Goal: Task Accomplishment & Management: Manage account settings

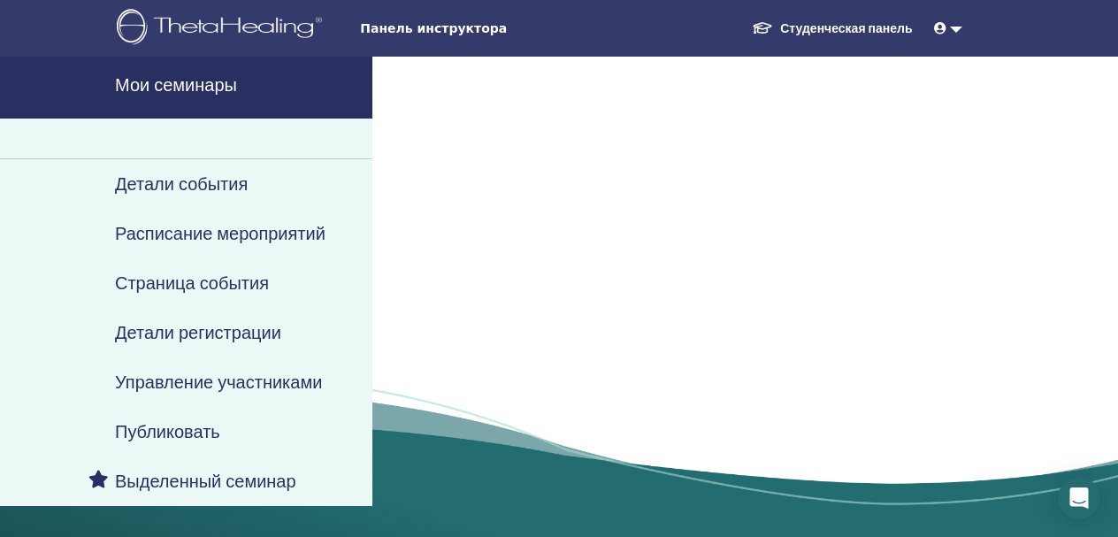
click at [213, 96] on link "Мои семинары" at bounding box center [186, 88] width 372 height 62
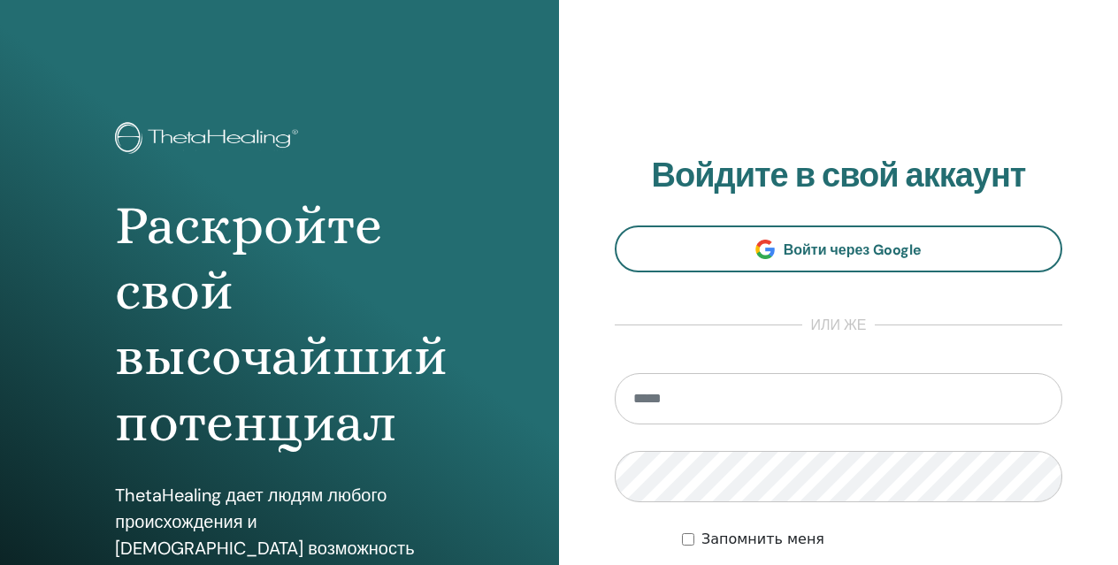
click at [690, 404] on input "email" at bounding box center [839, 398] width 448 height 51
type input "**********"
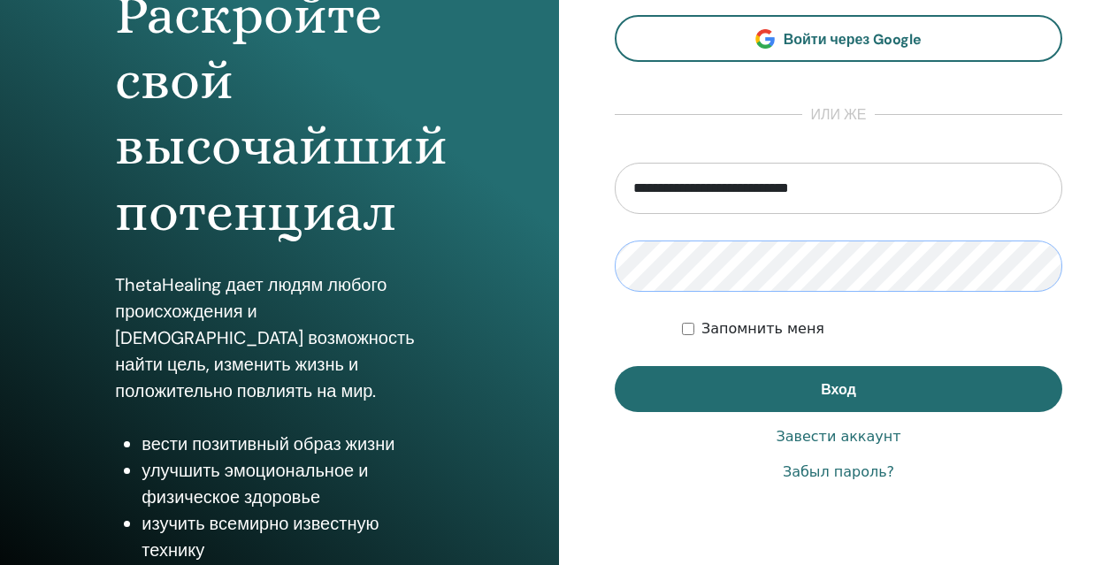
scroll to position [233, 0]
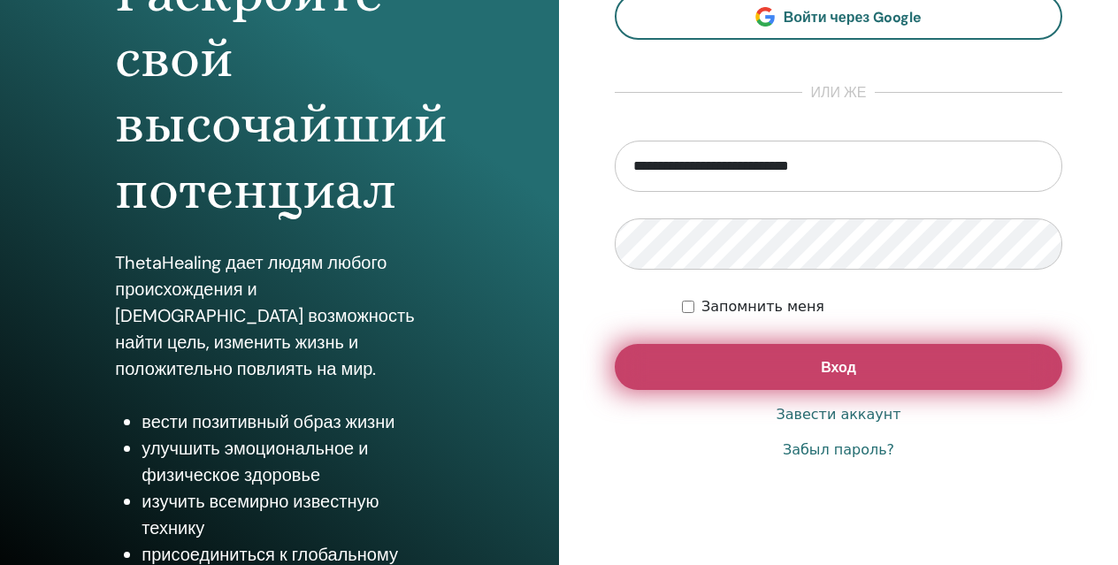
click at [777, 375] on button "Вход" at bounding box center [839, 367] width 448 height 46
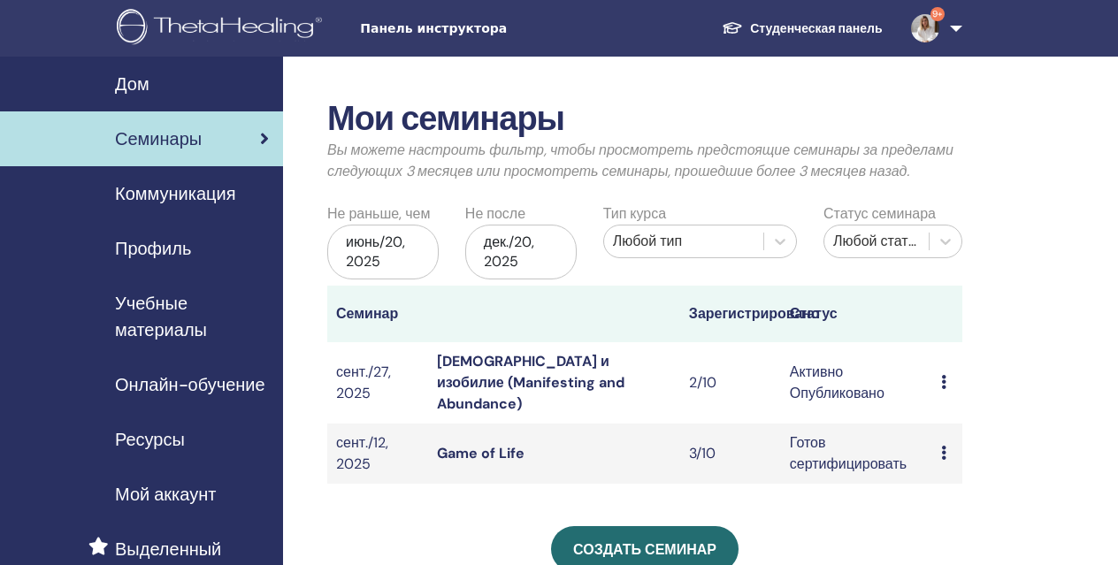
click at [195, 87] on div "Дом" at bounding box center [141, 84] width 255 height 27
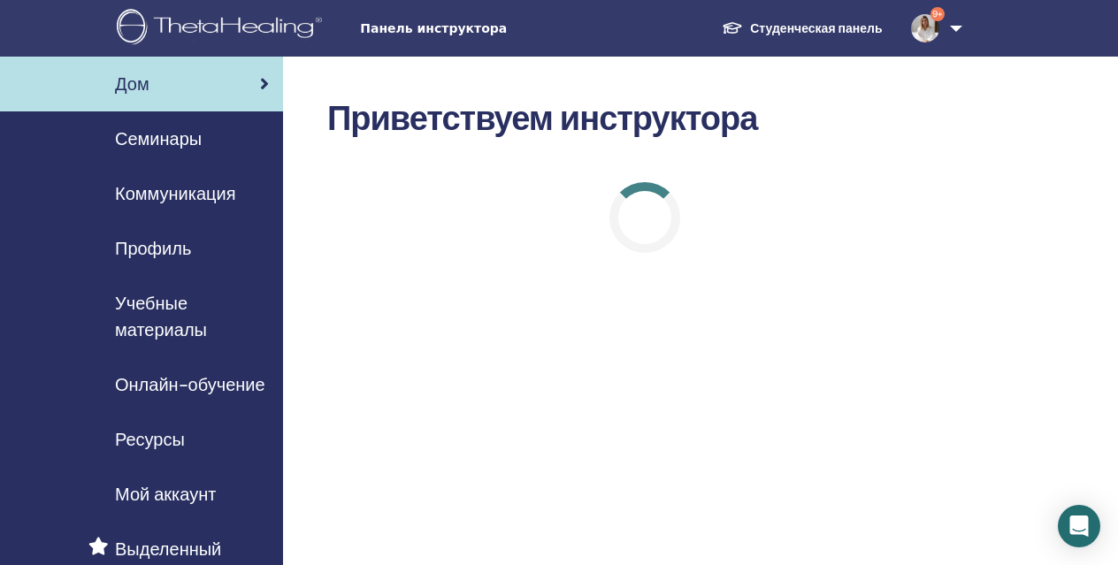
click at [148, 96] on span "Дом" at bounding box center [132, 84] width 34 height 27
click at [175, 242] on span "Профиль" at bounding box center [153, 248] width 76 height 27
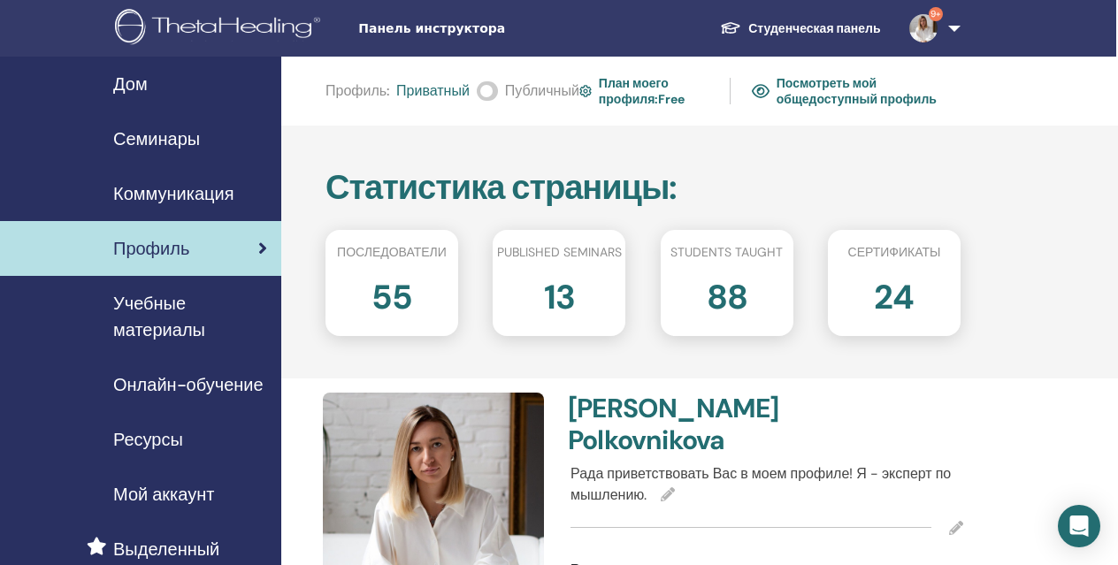
scroll to position [0, 2]
click at [180, 141] on span "Семинары" at bounding box center [156, 139] width 87 height 27
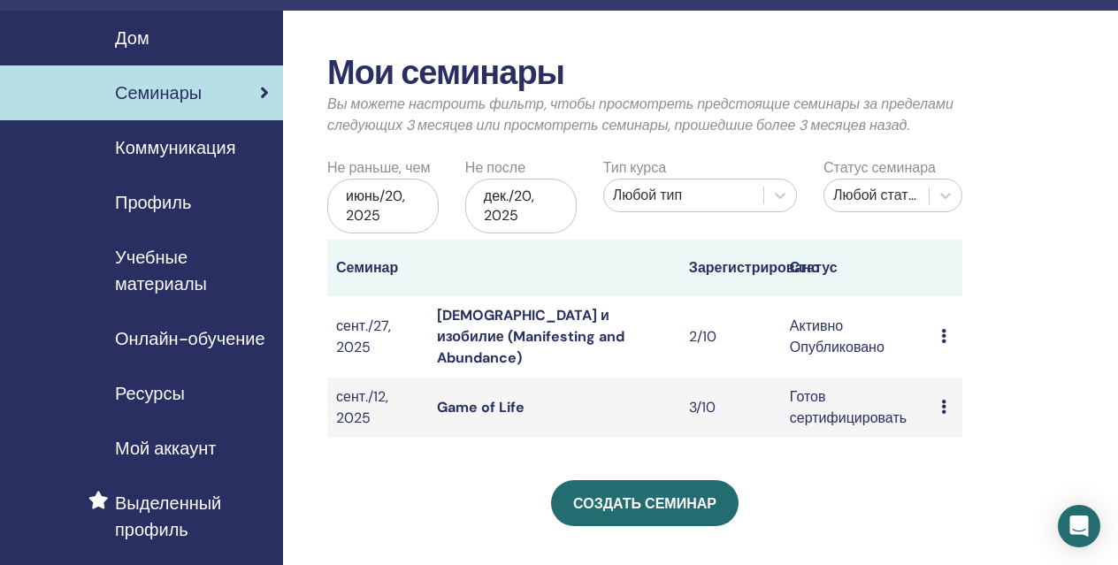
scroll to position [55, 0]
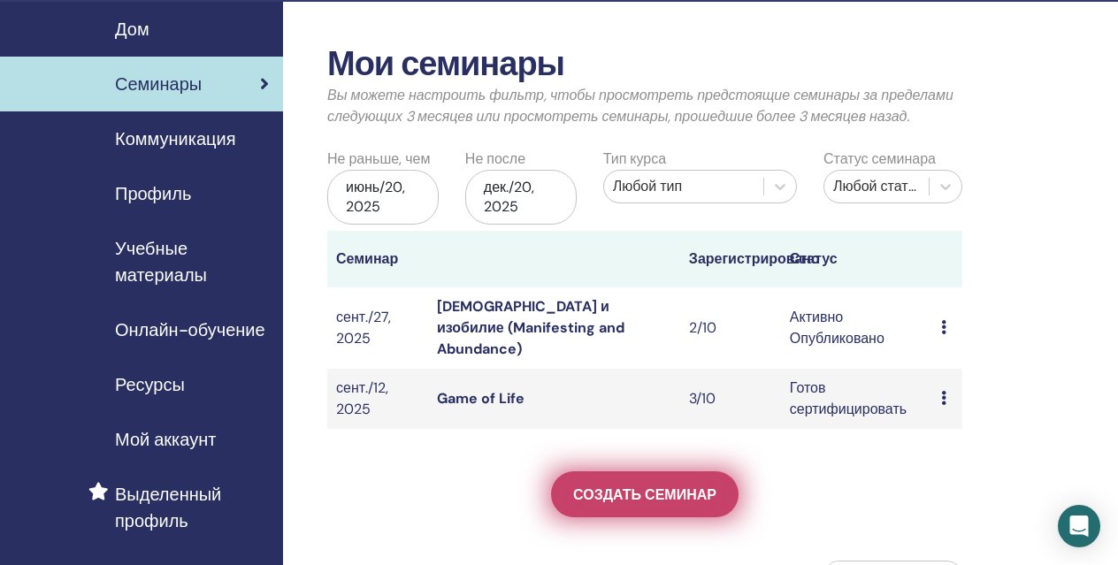
click at [623, 487] on link "Создать семинар" at bounding box center [645, 494] width 188 height 46
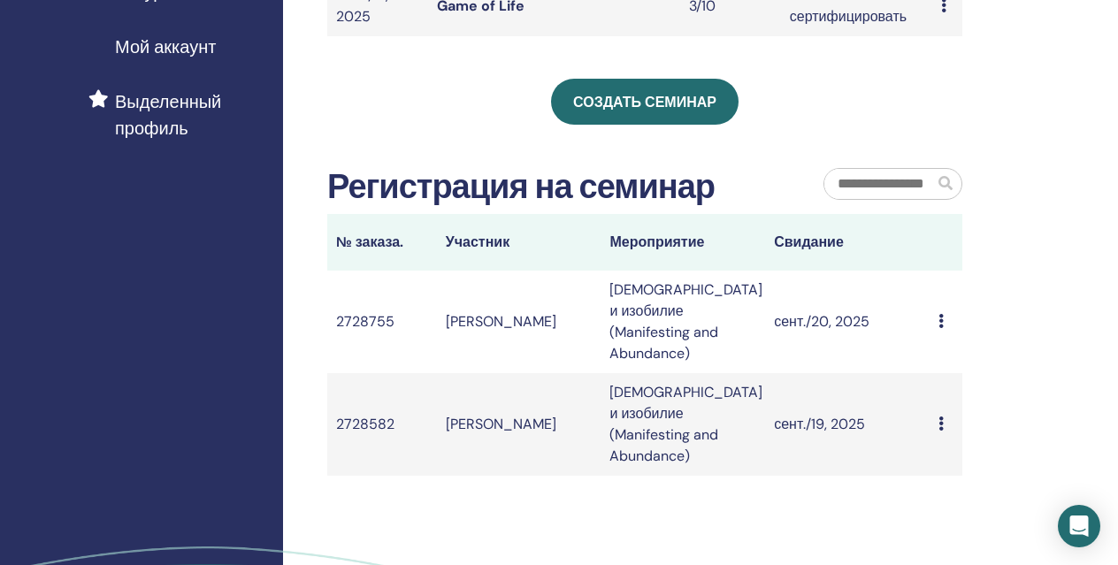
scroll to position [525, 0]
